Goal: Task Accomplishment & Management: Manage account settings

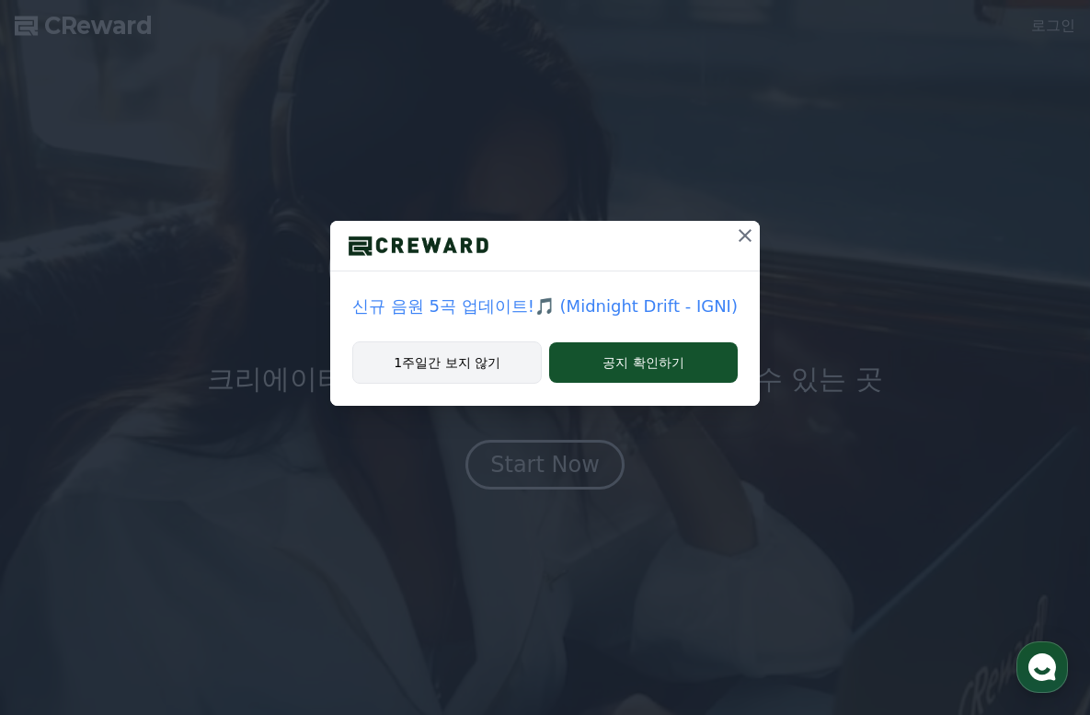
click at [445, 361] on button "1주일간 보지 않기" at bounding box center [447, 362] width 190 height 42
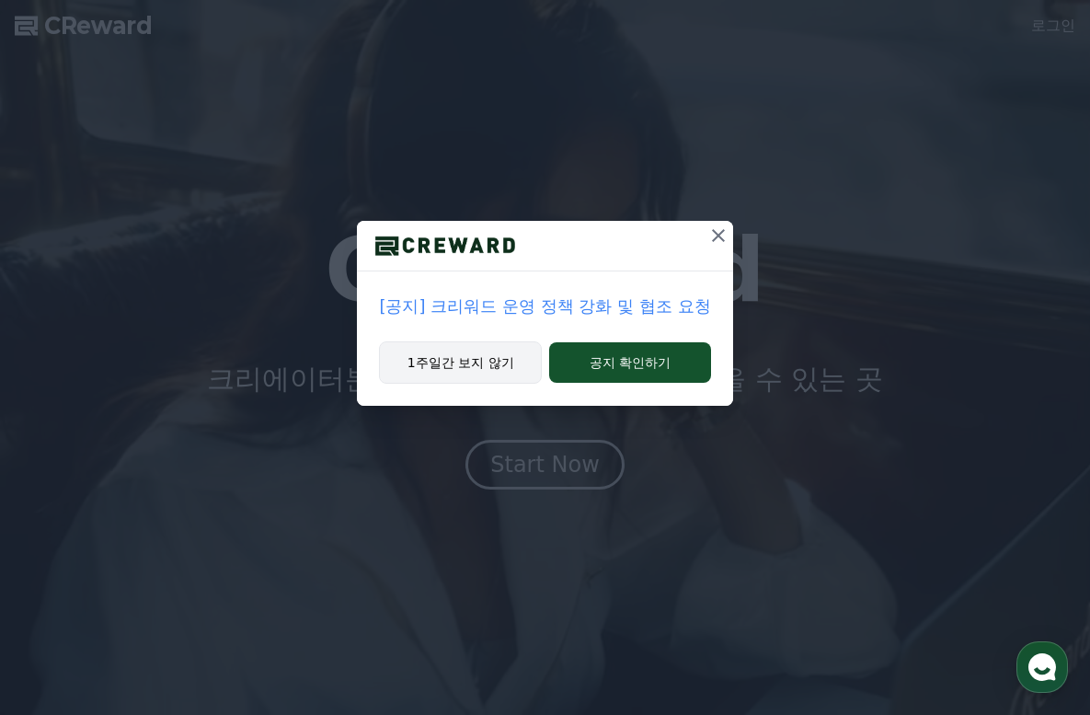
click at [448, 362] on button "1주일간 보지 않기" at bounding box center [460, 362] width 163 height 42
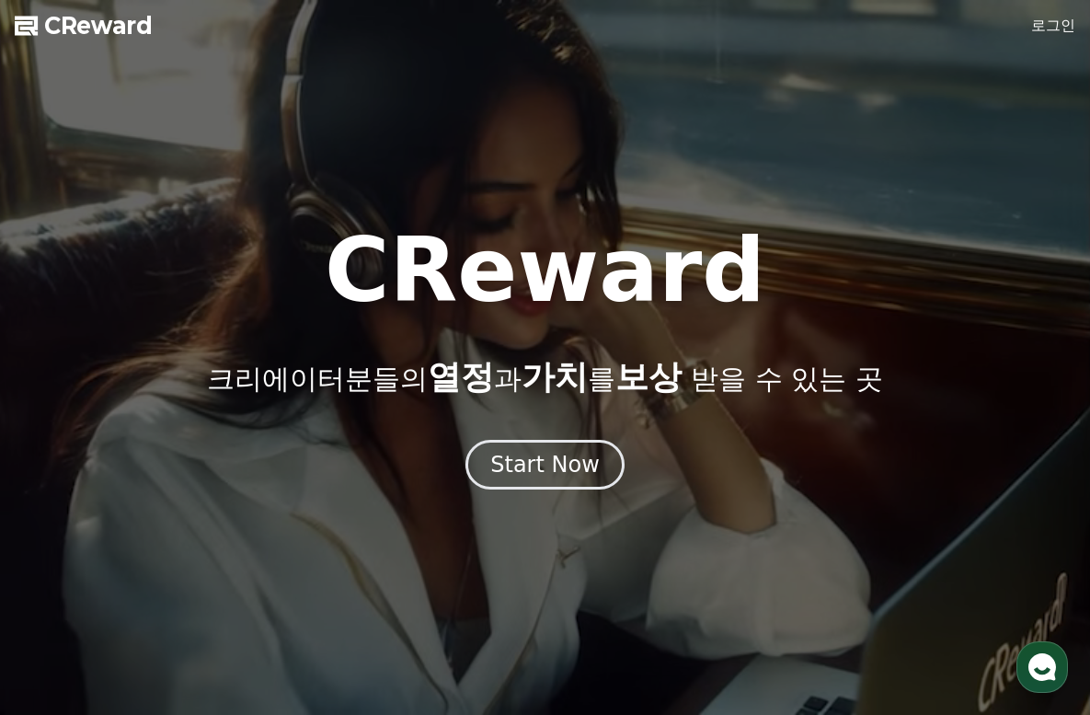
click at [1052, 25] on link "로그인" at bounding box center [1053, 26] width 44 height 22
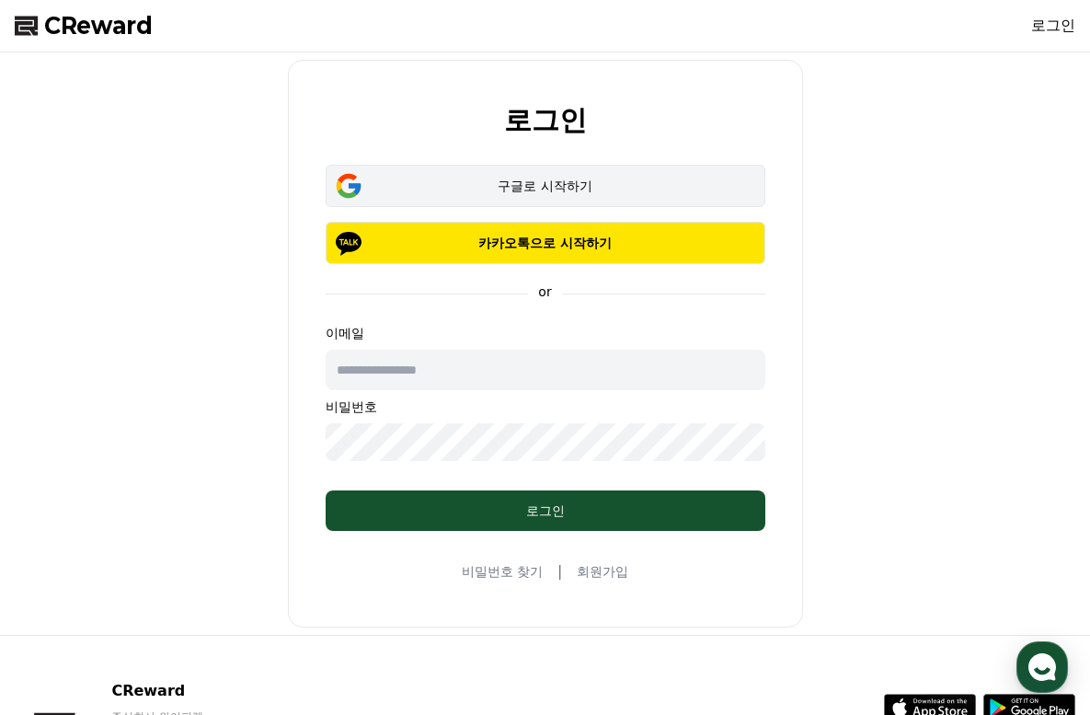
click at [562, 187] on div "구글로 시작하기" at bounding box center [545, 186] width 386 height 18
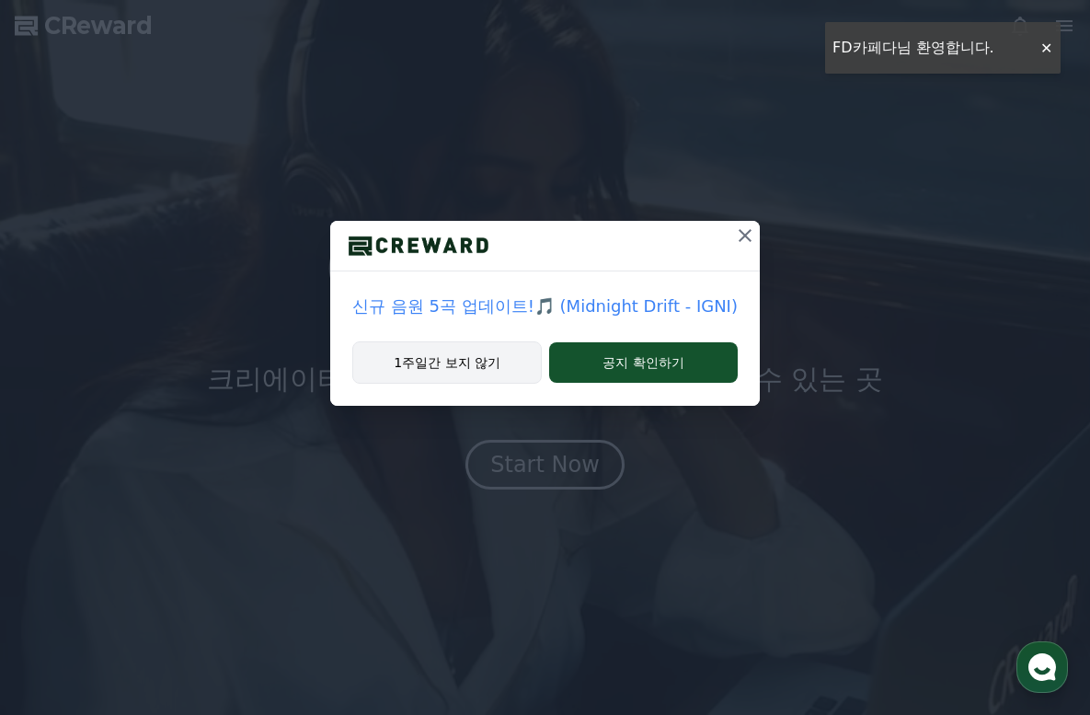
click at [482, 363] on button "1주일간 보지 않기" at bounding box center [447, 362] width 190 height 42
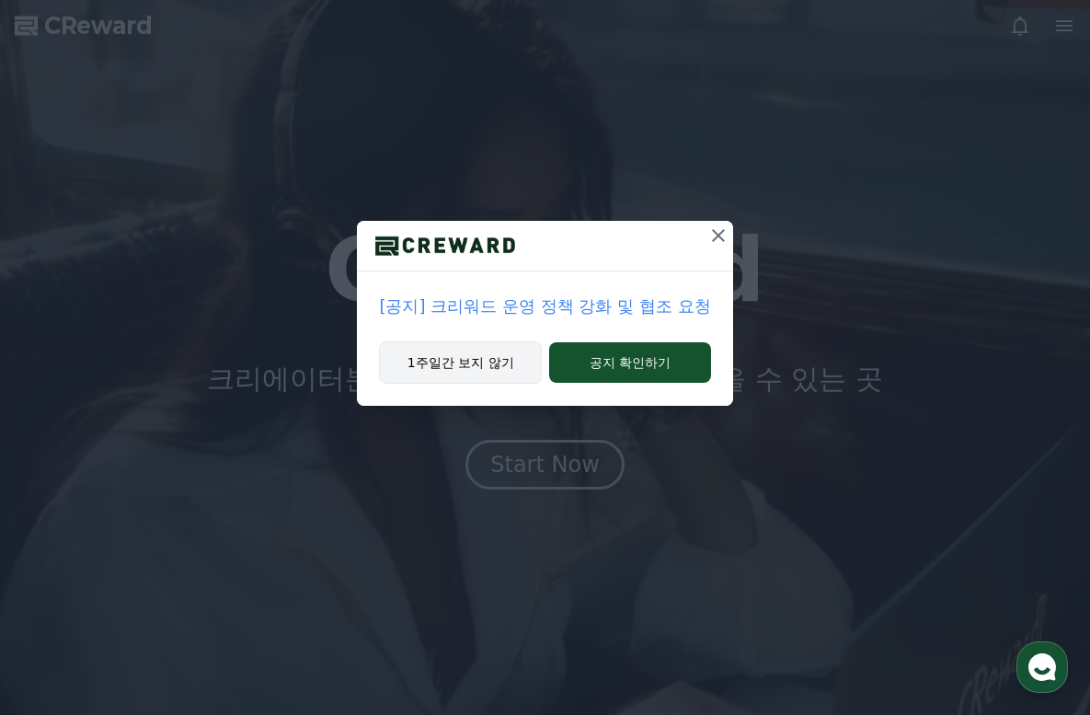
click at [483, 363] on button "1주일간 보지 않기" at bounding box center [460, 362] width 163 height 42
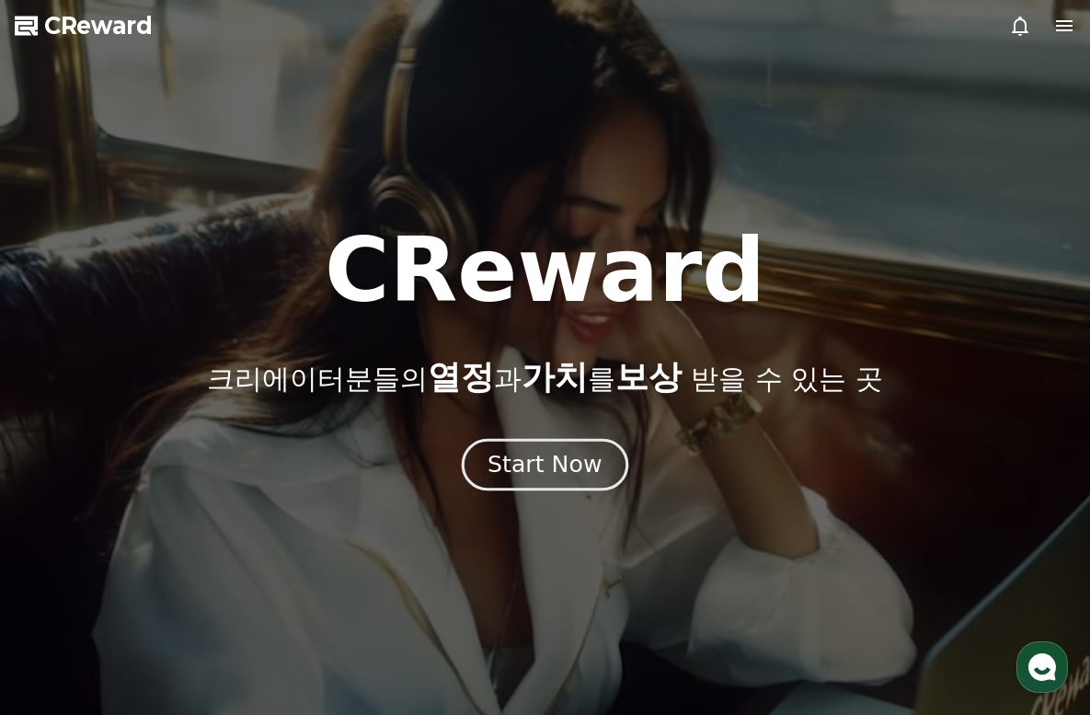
click at [548, 473] on div "Start Now" at bounding box center [545, 464] width 114 height 31
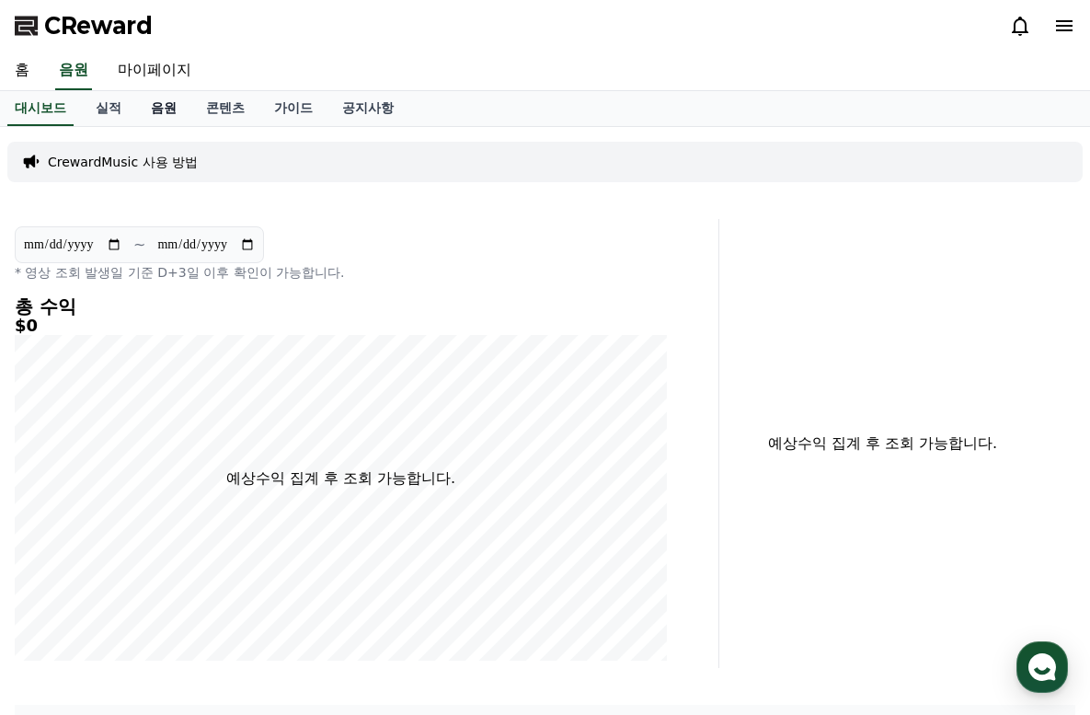
click at [147, 111] on link "음원" at bounding box center [163, 108] width 55 height 35
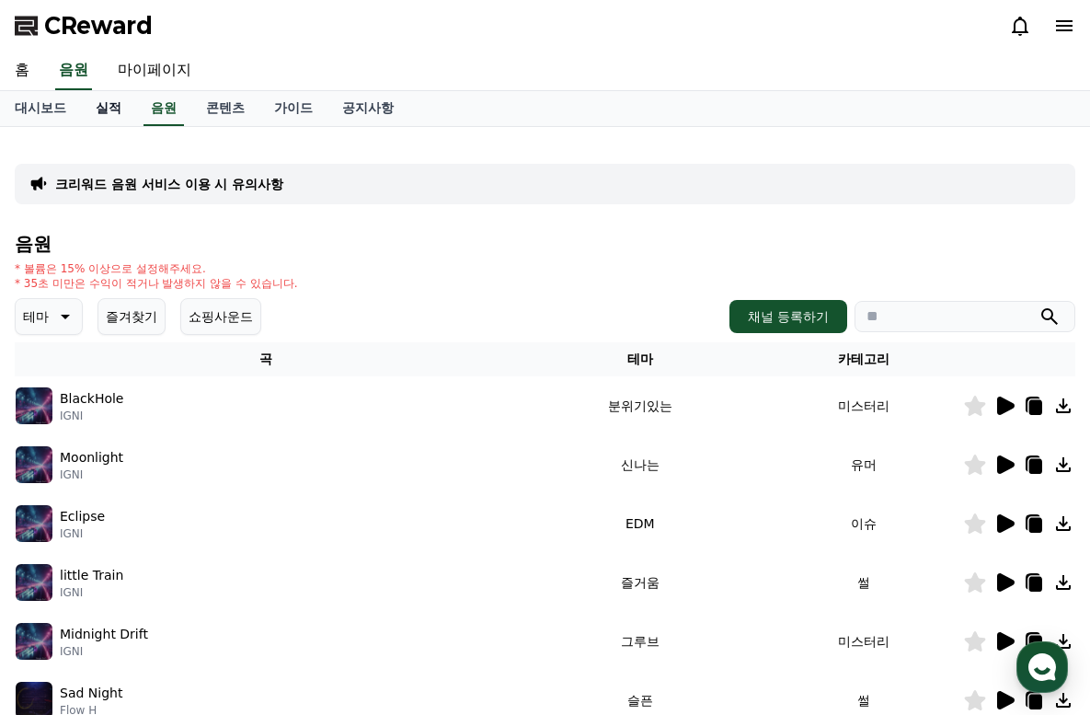
click at [109, 111] on link "실적" at bounding box center [108, 108] width 55 height 35
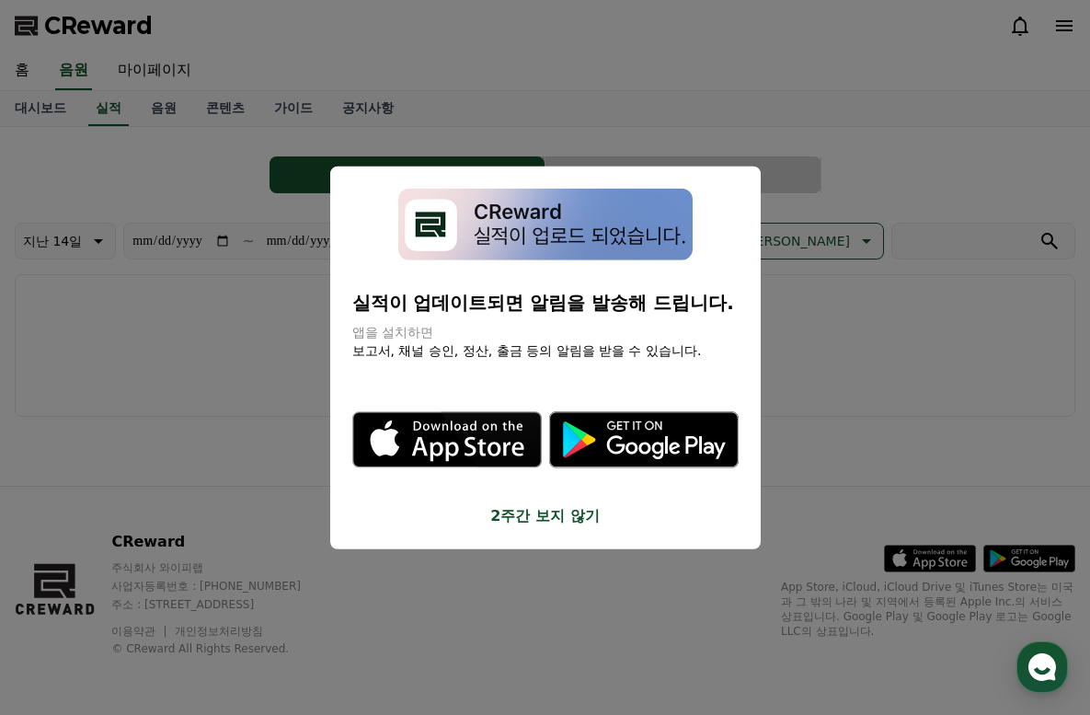
click at [532, 505] on button "2주간 보지 않기" at bounding box center [545, 516] width 386 height 22
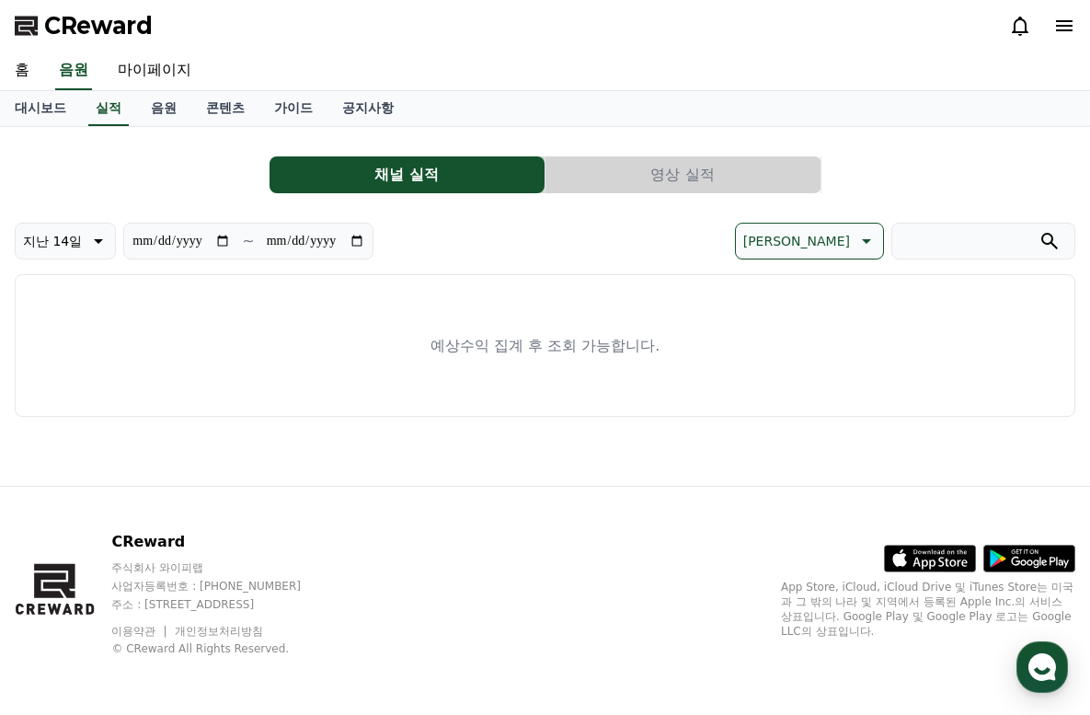
click at [691, 183] on button "영상 실적" at bounding box center [683, 174] width 275 height 37
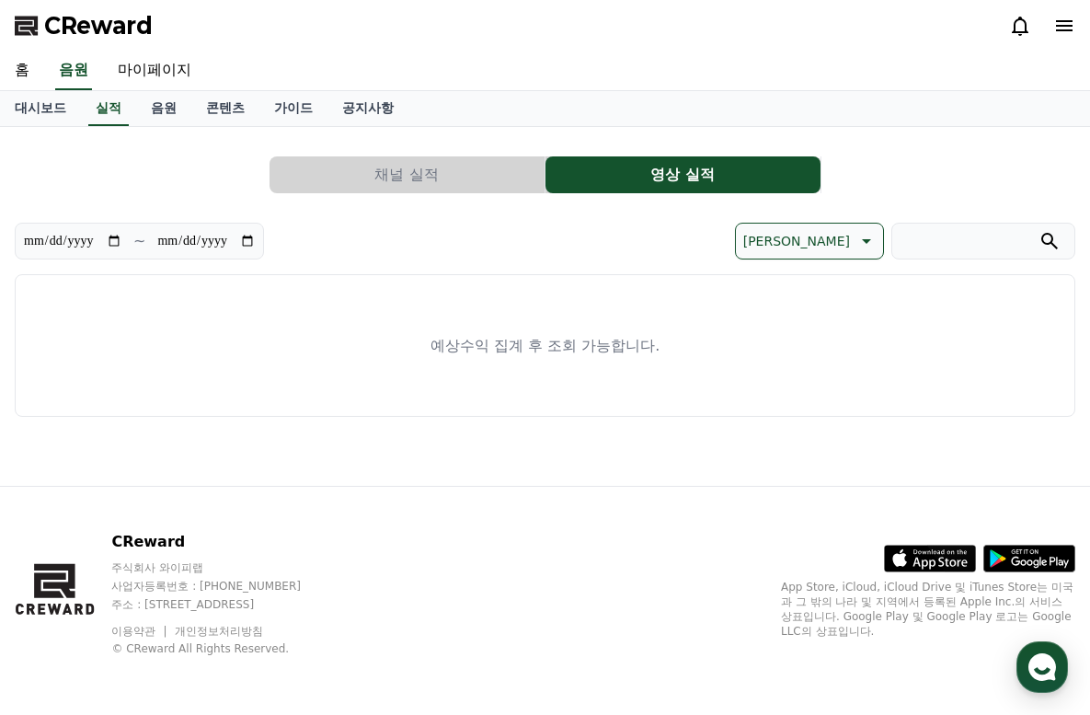
click at [479, 180] on button "채널 실적" at bounding box center [407, 174] width 275 height 37
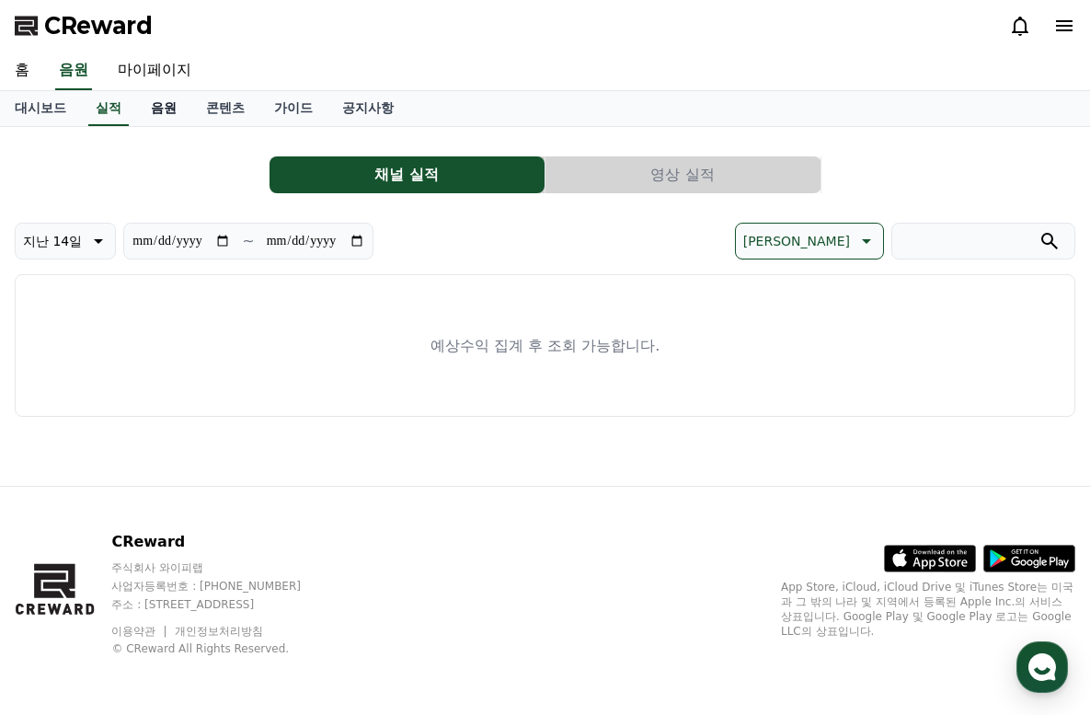
click at [161, 107] on link "음원" at bounding box center [163, 108] width 55 height 35
